Goal: Navigation & Orientation: Find specific page/section

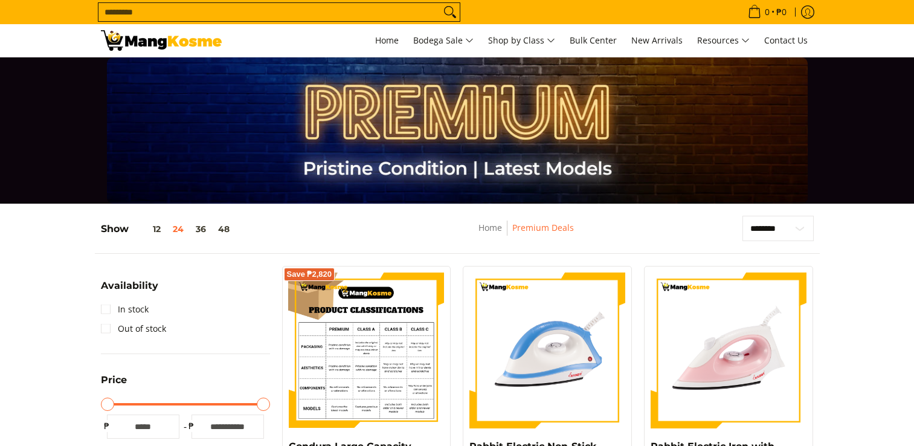
scroll to position [181, 0]
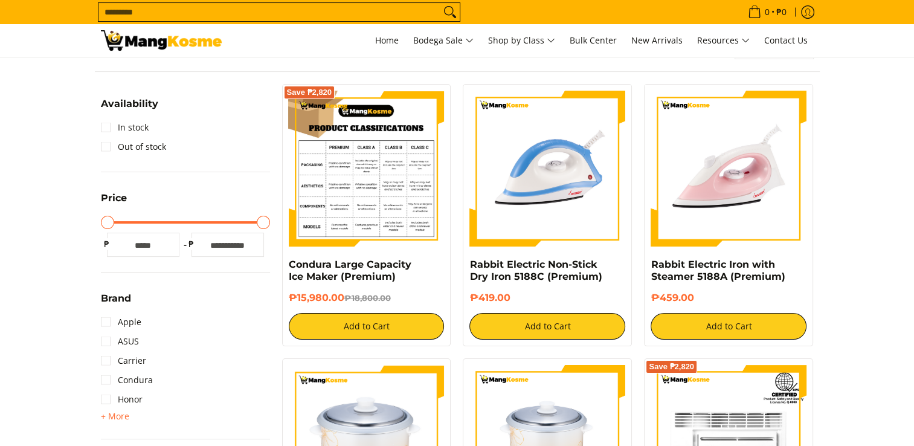
click at [403, 163] on img at bounding box center [367, 169] width 156 height 156
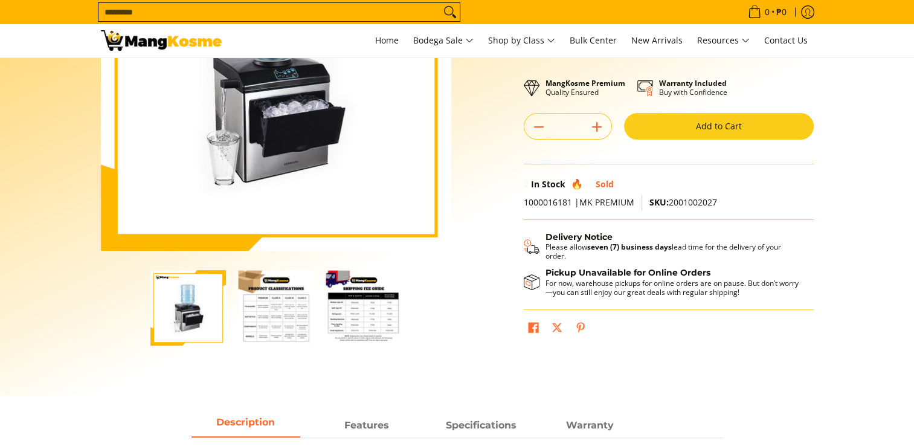
click at [308, 293] on img "Condura Large Capacity Ice Maker (Premium)-2" at bounding box center [275, 307] width 75 height 75
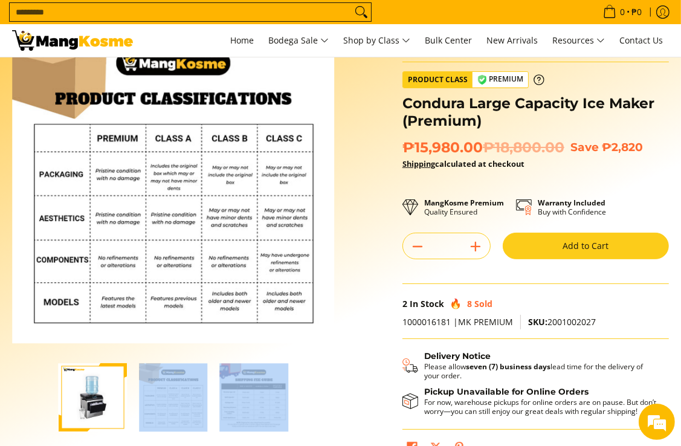
drag, startPoint x: 290, startPoint y: 398, endPoint x: 173, endPoint y: 374, distance: 119.5
click at [173, 374] on div at bounding box center [173, 397] width 322 height 83
drag, startPoint x: 173, startPoint y: 374, endPoint x: 158, endPoint y: 398, distance: 28.3
click at [158, 398] on img "Condura Large Capacity Ice Maker (Premium)-2" at bounding box center [173, 397] width 68 height 68
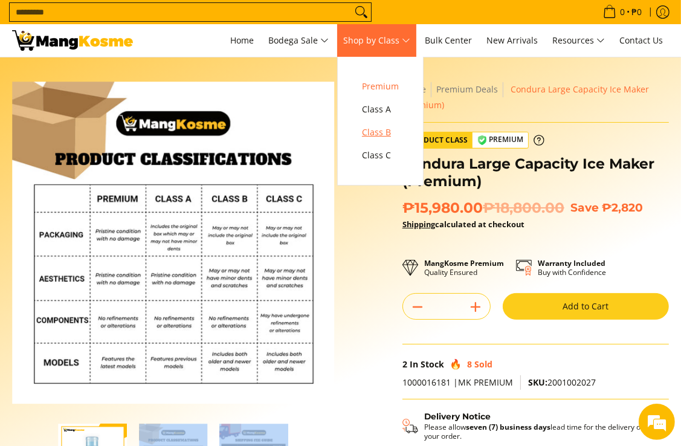
click at [382, 140] on span "Class B" at bounding box center [380, 132] width 37 height 15
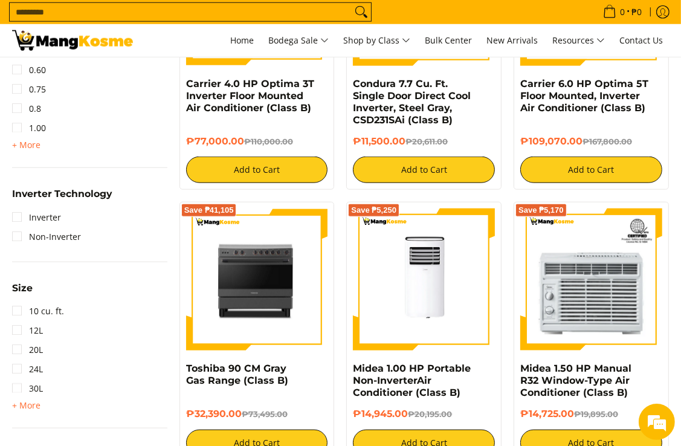
scroll to position [908, 0]
